Goal: Task Accomplishment & Management: Use online tool/utility

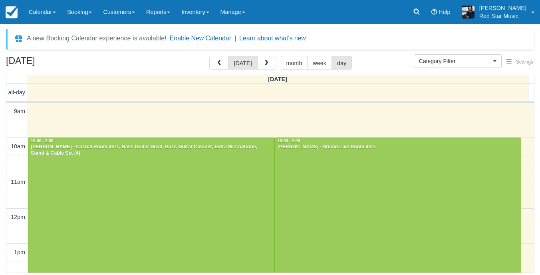
select select
drag, startPoint x: 264, startPoint y: 61, endPoint x: 265, endPoint y: 168, distance: 107.0
click at [264, 61] on span "button" at bounding box center [267, 63] width 6 height 6
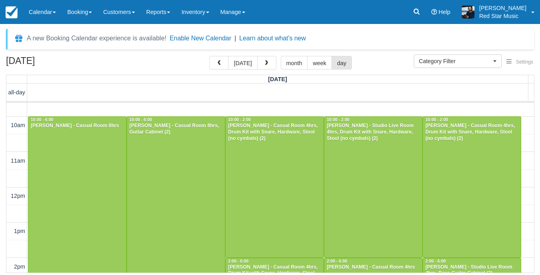
scroll to position [40, 0]
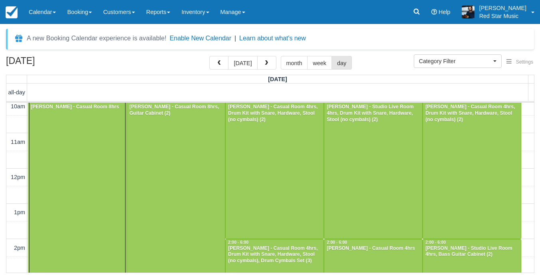
click at [84, 174] on div at bounding box center [77, 238] width 98 height 281
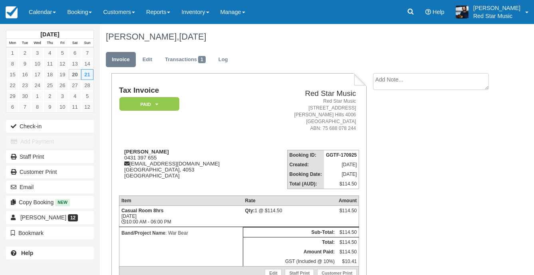
click at [434, 83] on textarea at bounding box center [431, 81] width 116 height 17
type textarea "1"
click at [400, 125] on button "Create" at bounding box center [391, 127] width 36 height 14
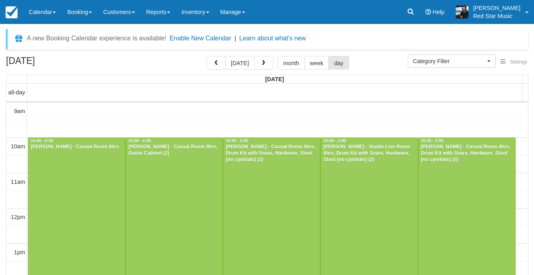
select select
click at [169, 181] on div at bounding box center [174, 278] width 97 height 281
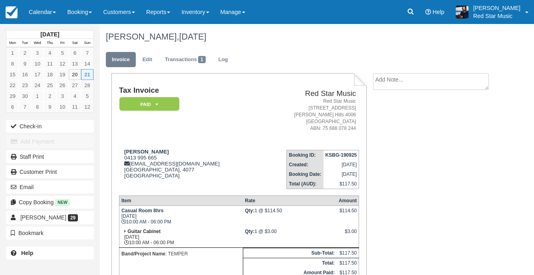
click at [407, 83] on textarea at bounding box center [431, 81] width 116 height 17
type textarea "2"
click at [390, 126] on button "Create" at bounding box center [391, 127] width 36 height 14
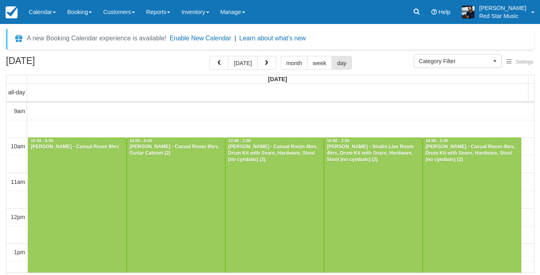
select select
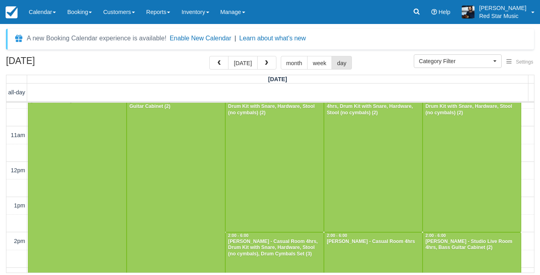
scroll to position [7, 0]
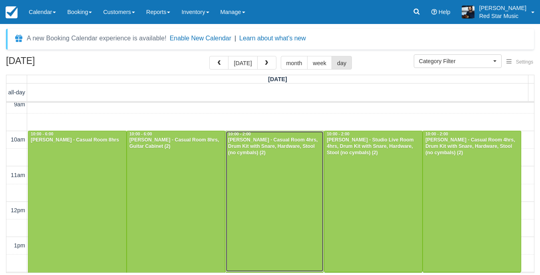
click at [272, 184] on div at bounding box center [275, 201] width 98 height 141
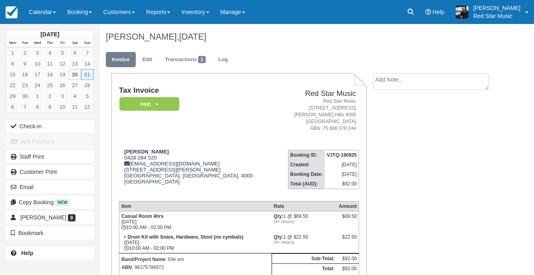
click at [414, 81] on textarea at bounding box center [431, 81] width 116 height 17
type textarea "3"
click at [389, 130] on button "Create" at bounding box center [391, 127] width 36 height 14
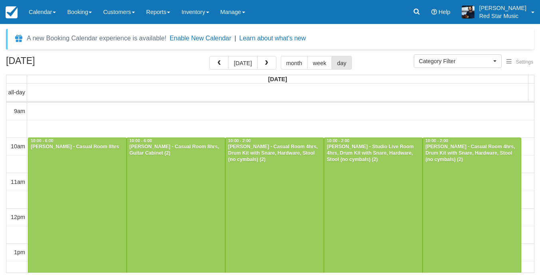
select select
click at [470, 178] on div at bounding box center [472, 208] width 98 height 141
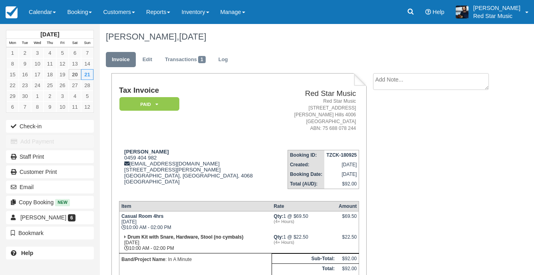
click at [412, 84] on textarea at bounding box center [431, 81] width 116 height 17
type textarea "4"
click at [391, 125] on button "Create" at bounding box center [391, 127] width 36 height 14
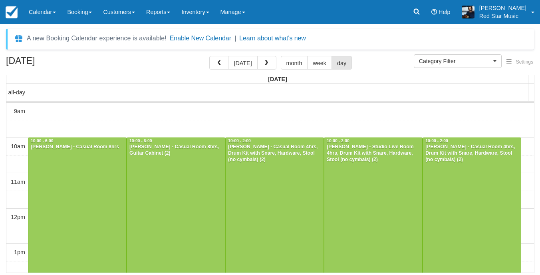
select select
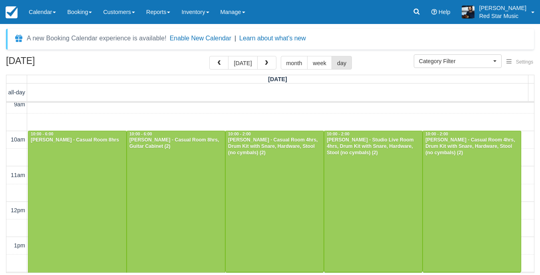
scroll to position [127, 0]
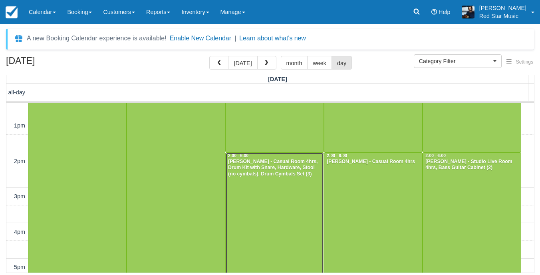
click at [272, 211] on div at bounding box center [275, 223] width 98 height 140
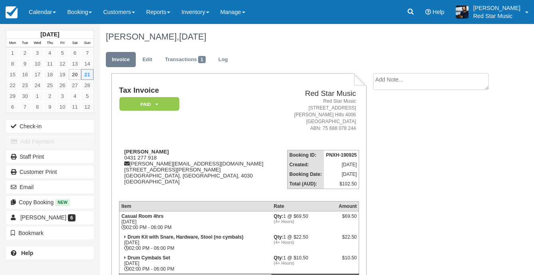
click at [405, 78] on textarea at bounding box center [431, 81] width 116 height 17
type textarea "3"
click at [392, 120] on button "Create" at bounding box center [391, 127] width 36 height 14
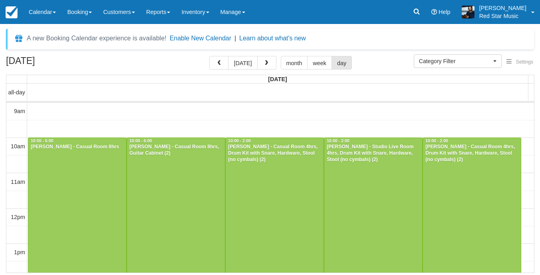
select select
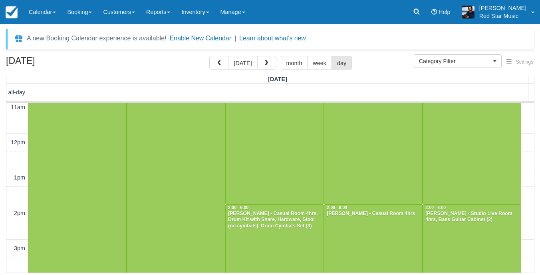
scroll to position [80, 0]
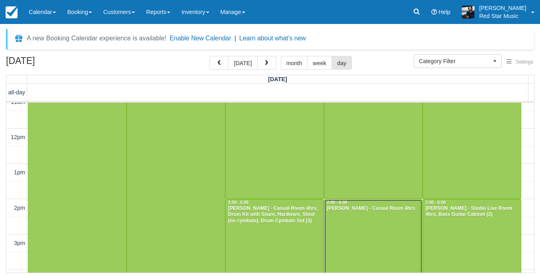
click at [357, 214] on div at bounding box center [373, 269] width 98 height 140
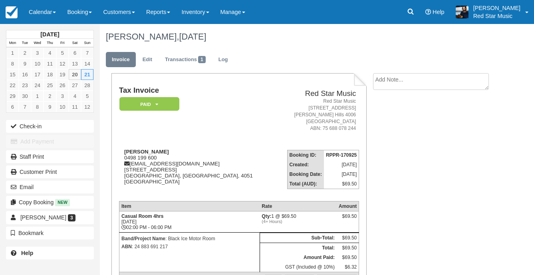
click at [430, 80] on textarea at bounding box center [431, 81] width 116 height 17
type textarea "4"
click at [387, 129] on button "Create" at bounding box center [391, 127] width 36 height 14
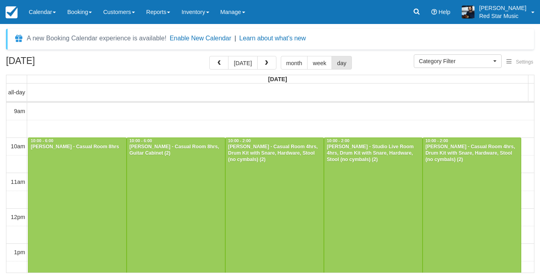
select select
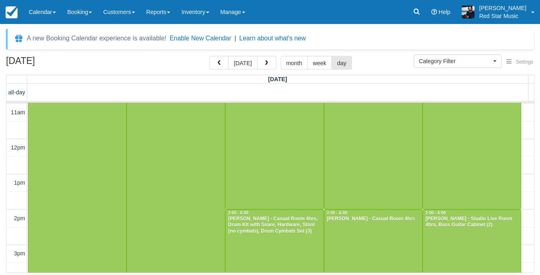
scroll to position [147, 0]
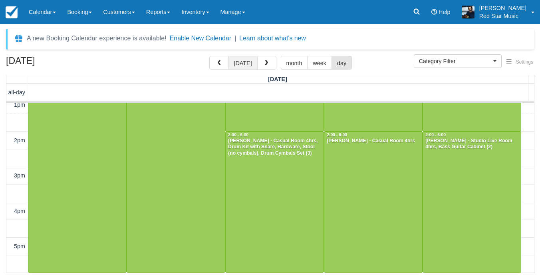
click at [247, 65] on button "[DATE]" at bounding box center [242, 63] width 29 height 14
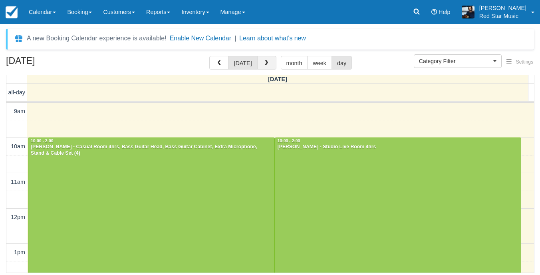
drag, startPoint x: 260, startPoint y: 61, endPoint x: 261, endPoint y: 69, distance: 8.1
click at [260, 61] on button "button" at bounding box center [266, 63] width 19 height 14
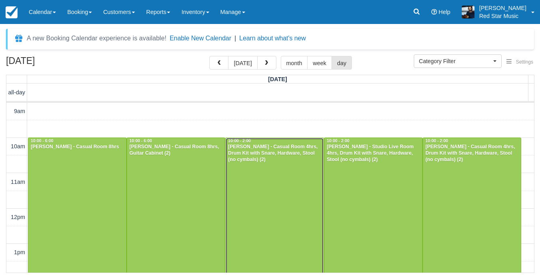
click at [270, 166] on div at bounding box center [275, 208] width 98 height 141
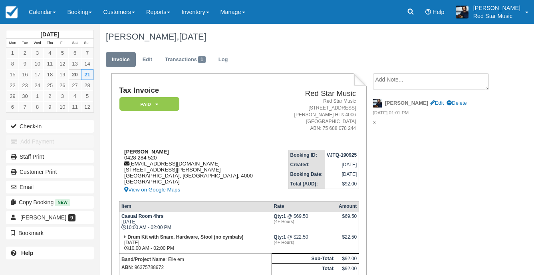
scroll to position [40, 0]
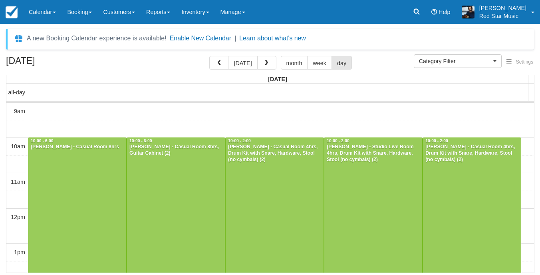
select select
click at [241, 65] on button "today" at bounding box center [242, 63] width 29 height 14
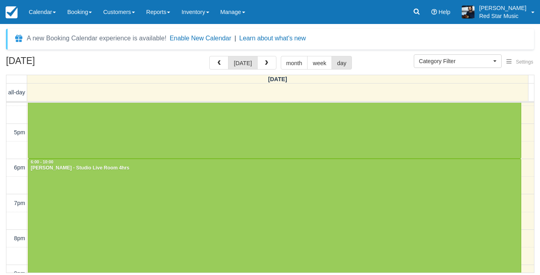
scroll to position [61, 0]
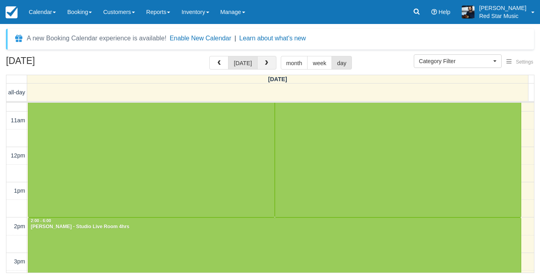
click at [264, 61] on span "button" at bounding box center [267, 63] width 6 height 6
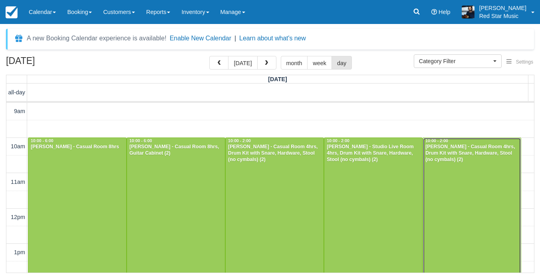
click at [464, 189] on div at bounding box center [472, 208] width 98 height 141
select select
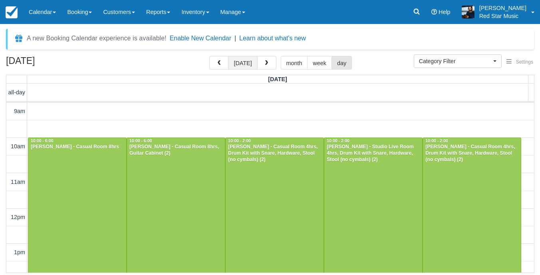
click at [245, 59] on button "[DATE]" at bounding box center [242, 63] width 29 height 14
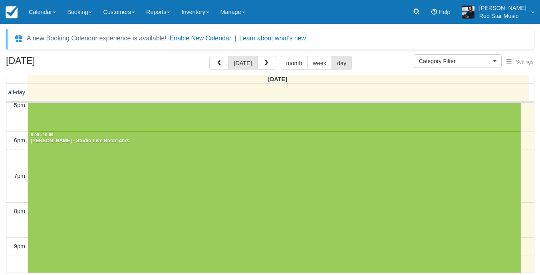
scroll to position [49, 0]
